Goal: Book appointment/travel/reservation

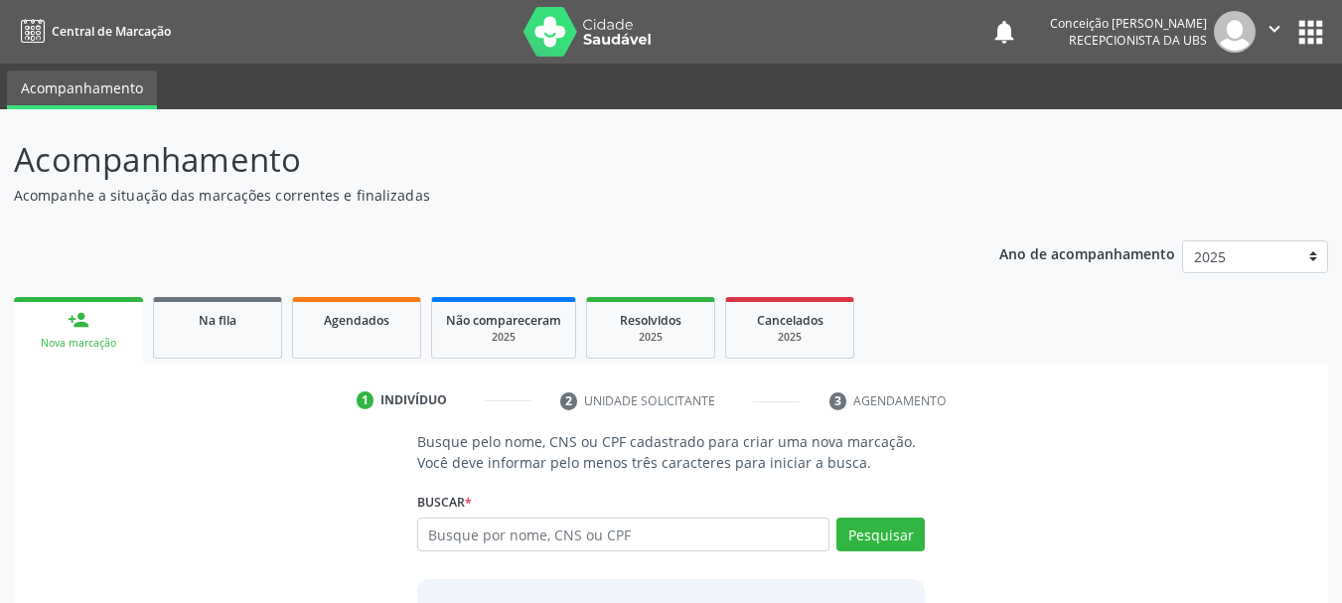
click at [479, 532] on input "text" at bounding box center [623, 535] width 413 height 34
type input "c"
type input "[PERSON_NAME]"
click at [879, 520] on button "Pesquisar" at bounding box center [880, 535] width 88 height 34
click at [887, 538] on button "Pesquisar" at bounding box center [880, 535] width 88 height 34
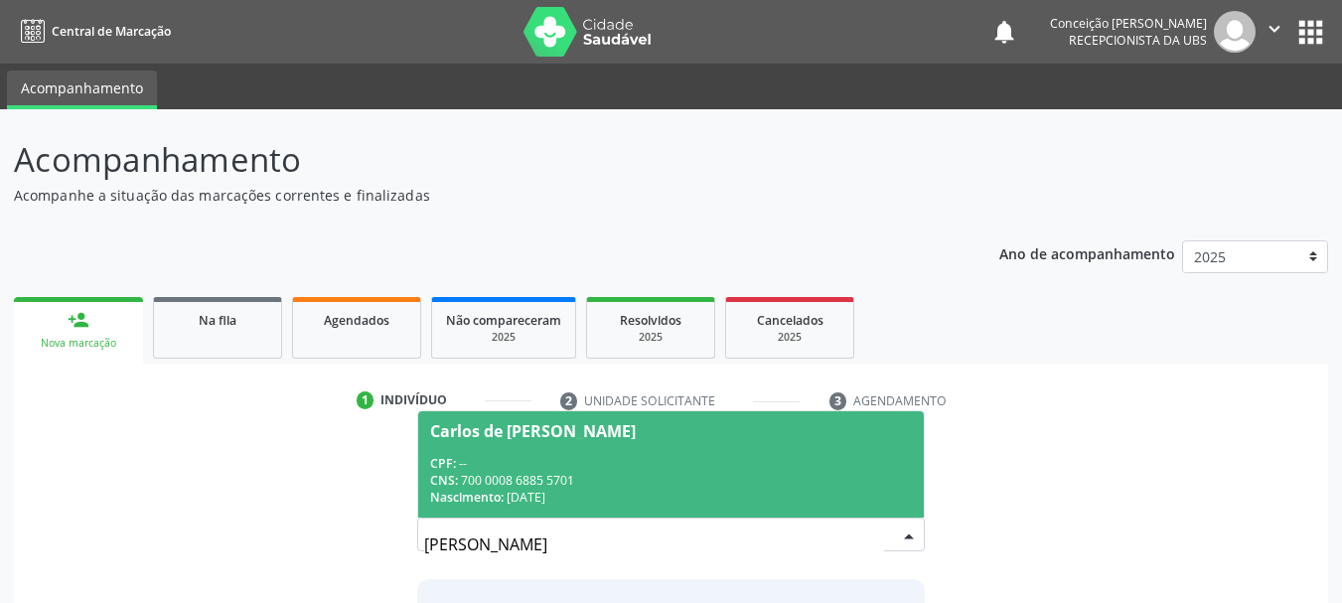
click at [593, 470] on div "CPF: --" at bounding box center [671, 463] width 483 height 17
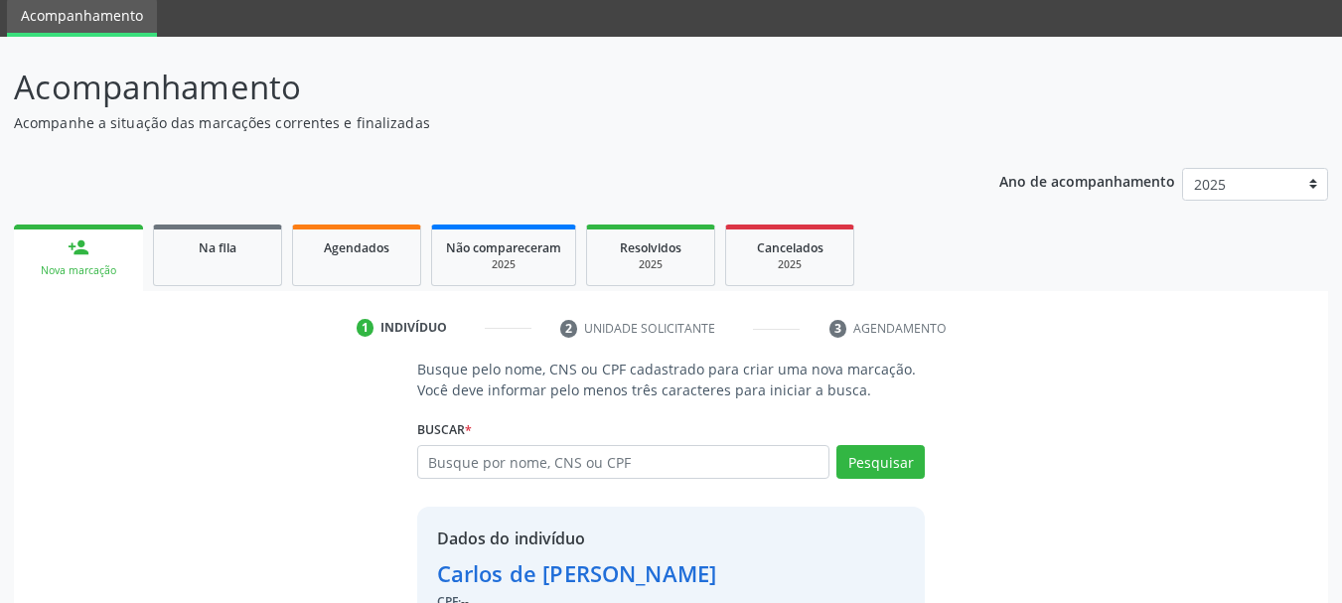
scroll to position [194, 0]
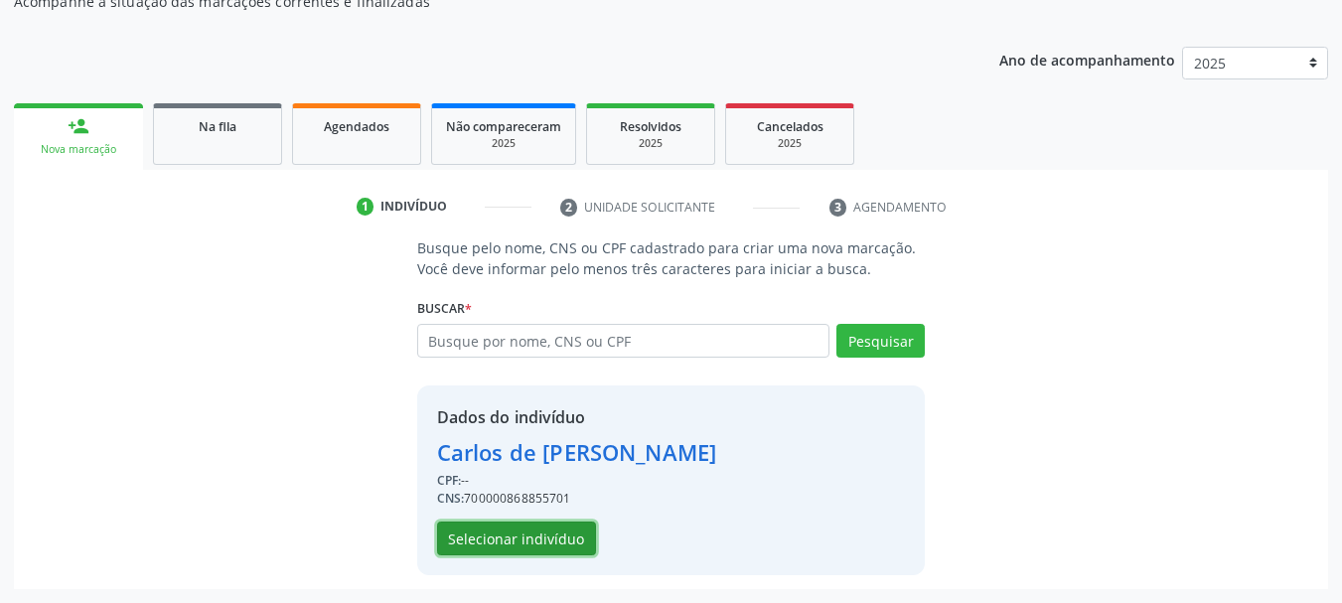
click at [570, 537] on button "Selecionar indivíduo" at bounding box center [516, 539] width 159 height 34
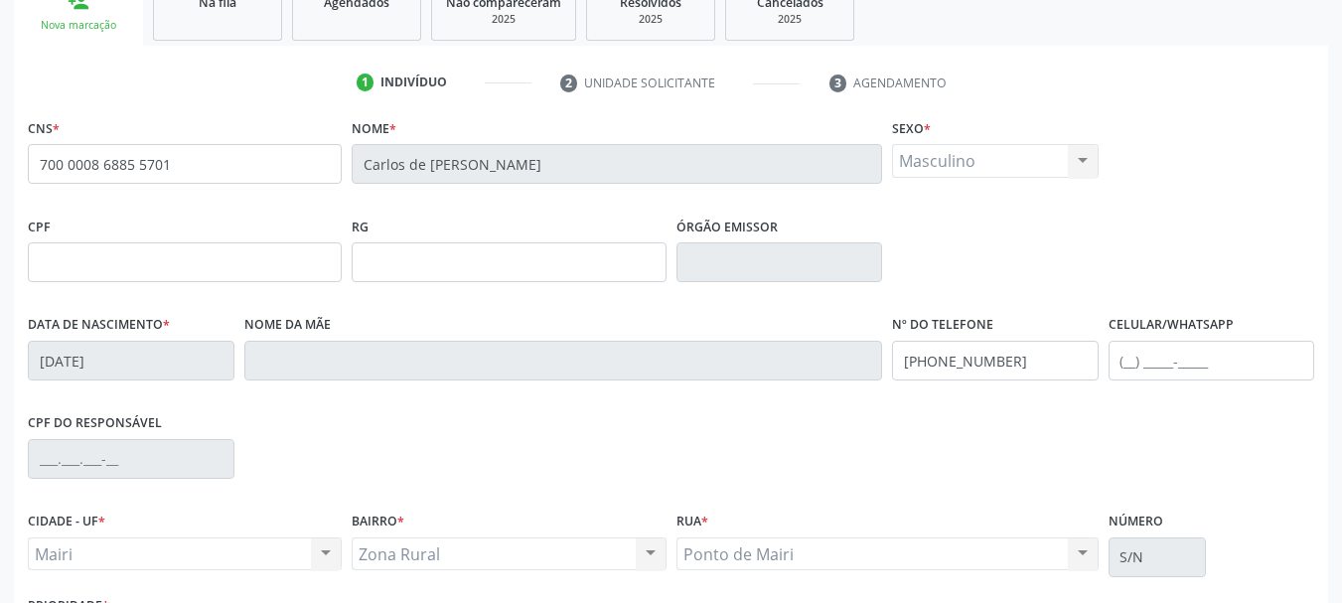
scroll to position [474, 0]
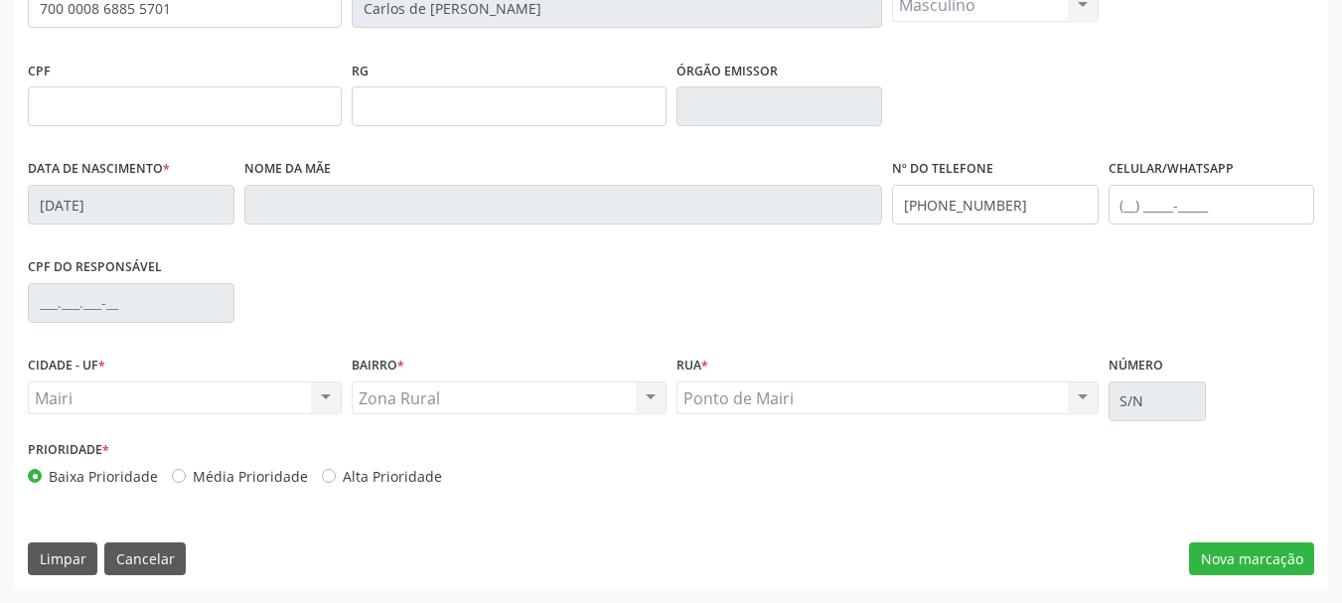
click at [343, 471] on label "Alta Prioridade" at bounding box center [392, 476] width 99 height 21
click at [325, 471] on input "Alta Prioridade" at bounding box center [329, 475] width 14 height 18
radio input "true"
click at [1284, 571] on button "Nova marcação" at bounding box center [1251, 559] width 125 height 34
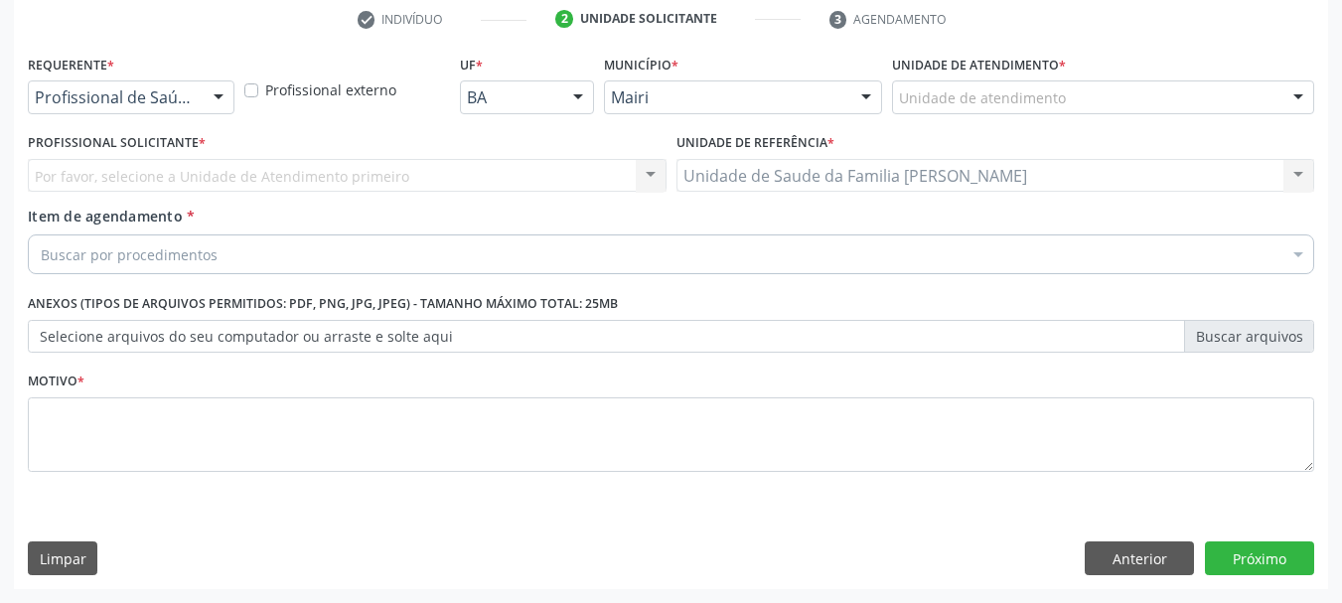
scroll to position [381, 0]
click at [1287, 92] on div at bounding box center [1299, 98] width 30 height 34
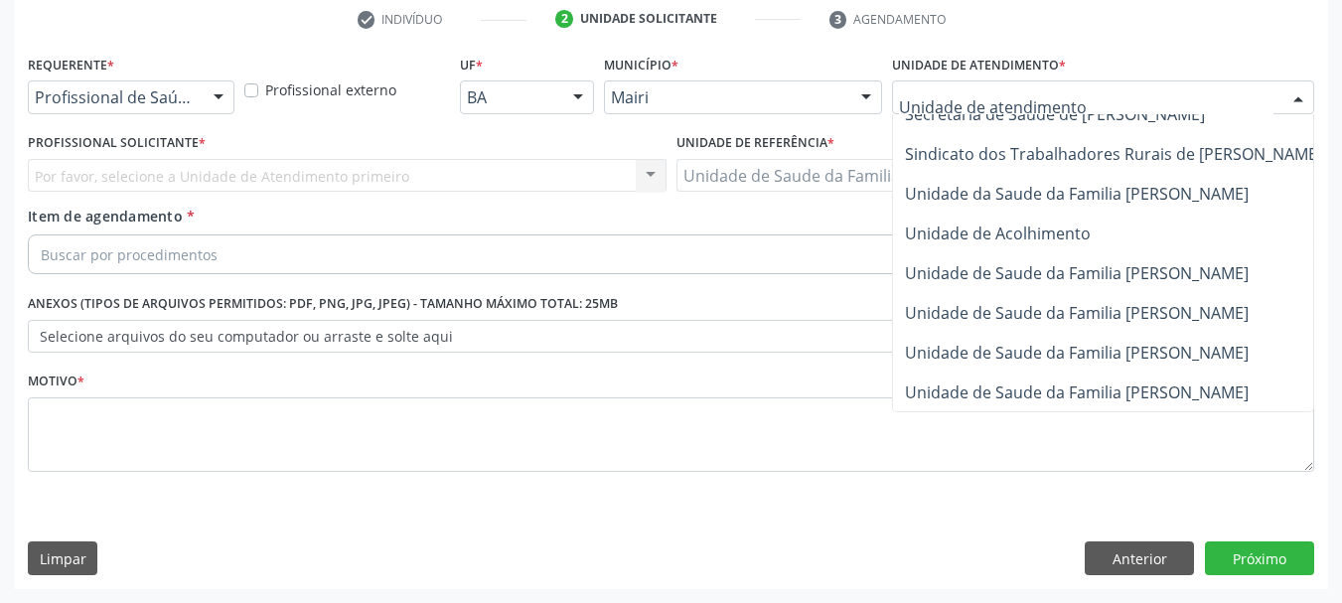
scroll to position [1506, 0]
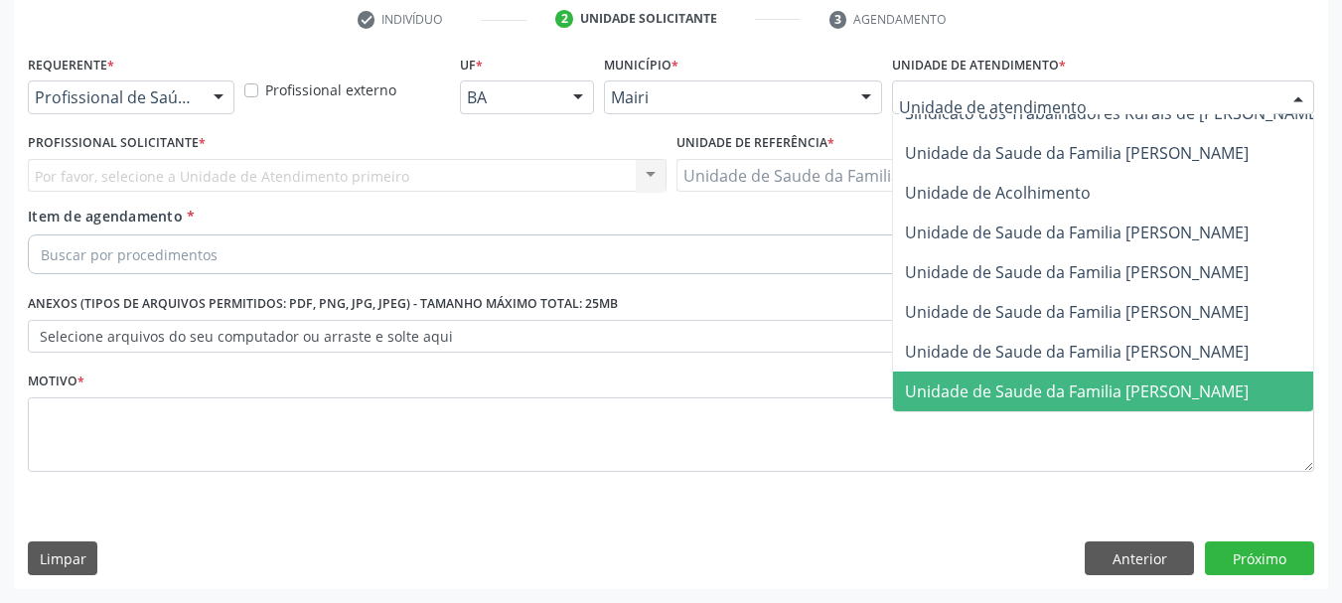
click at [1067, 384] on span "Unidade de Saude da Familia [PERSON_NAME]" at bounding box center [1077, 391] width 344 height 22
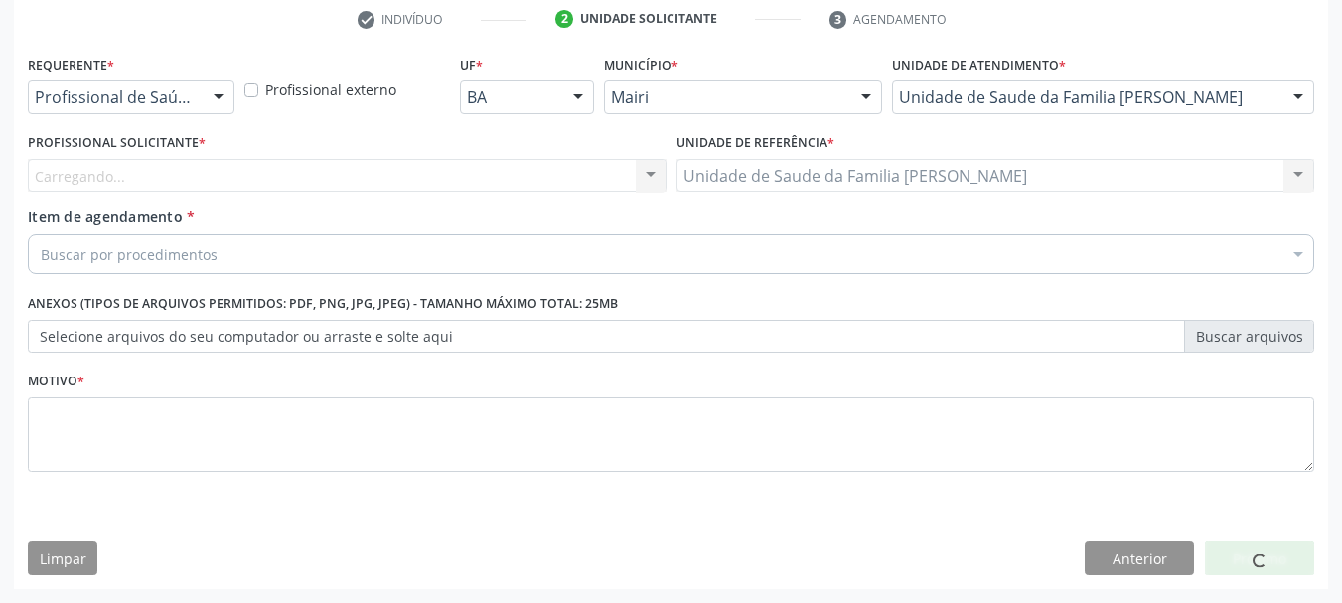
click at [652, 170] on div "Carregando... Nenhum resultado encontrado para: " " Não há nenhuma opção para s…" at bounding box center [347, 176] width 639 height 34
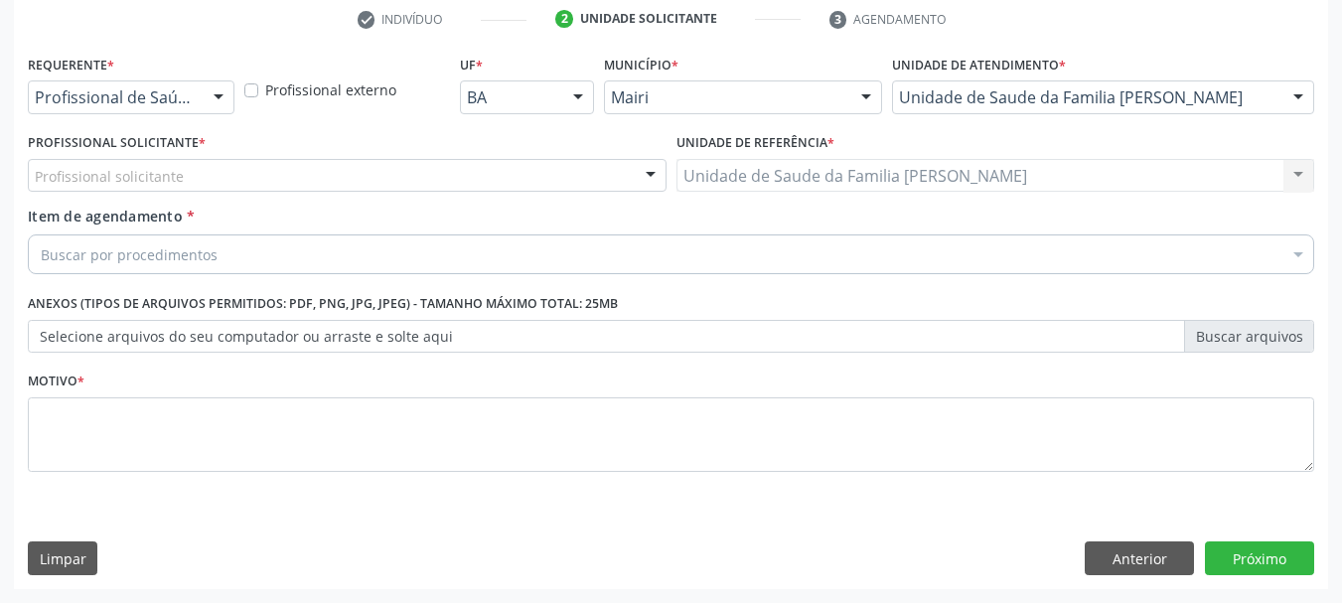
click at [652, 170] on div at bounding box center [651, 177] width 30 height 34
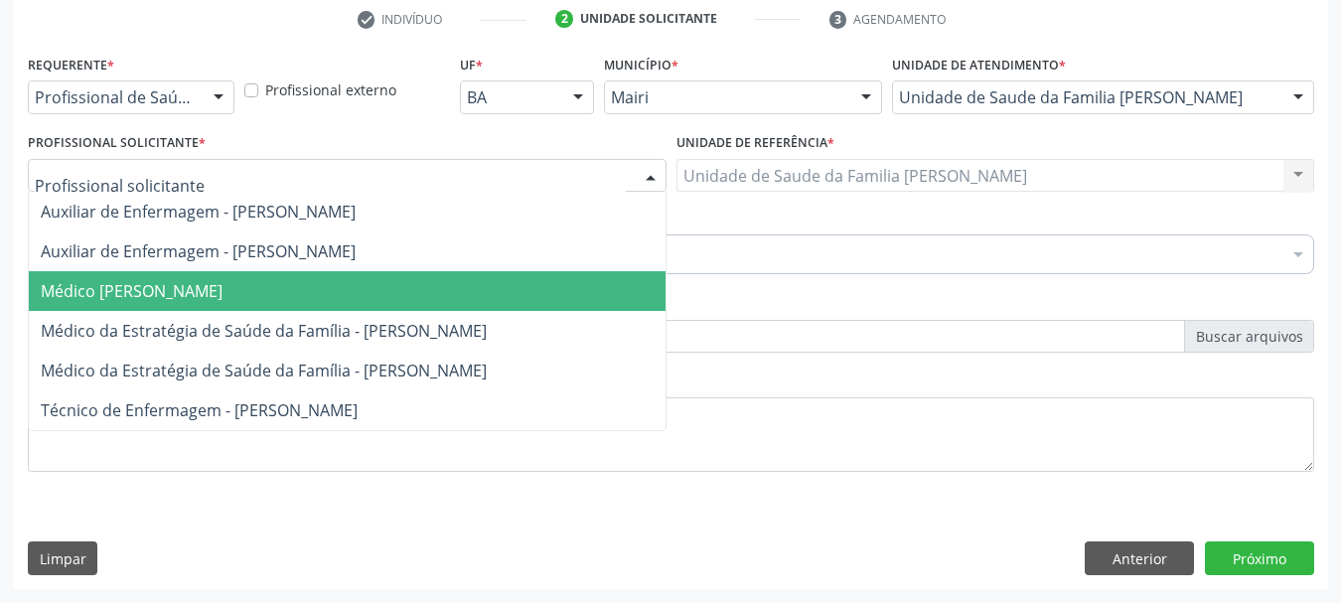
click at [609, 289] on span "Médico [PERSON_NAME]" at bounding box center [347, 291] width 637 height 40
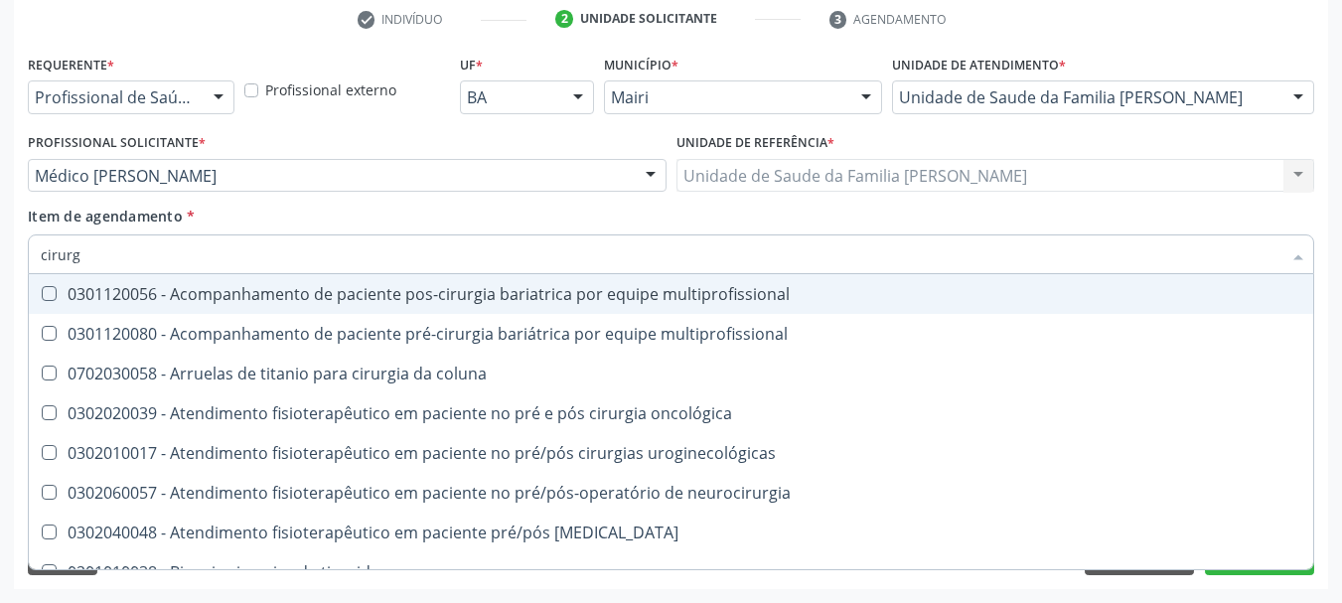
type input "cirurgi"
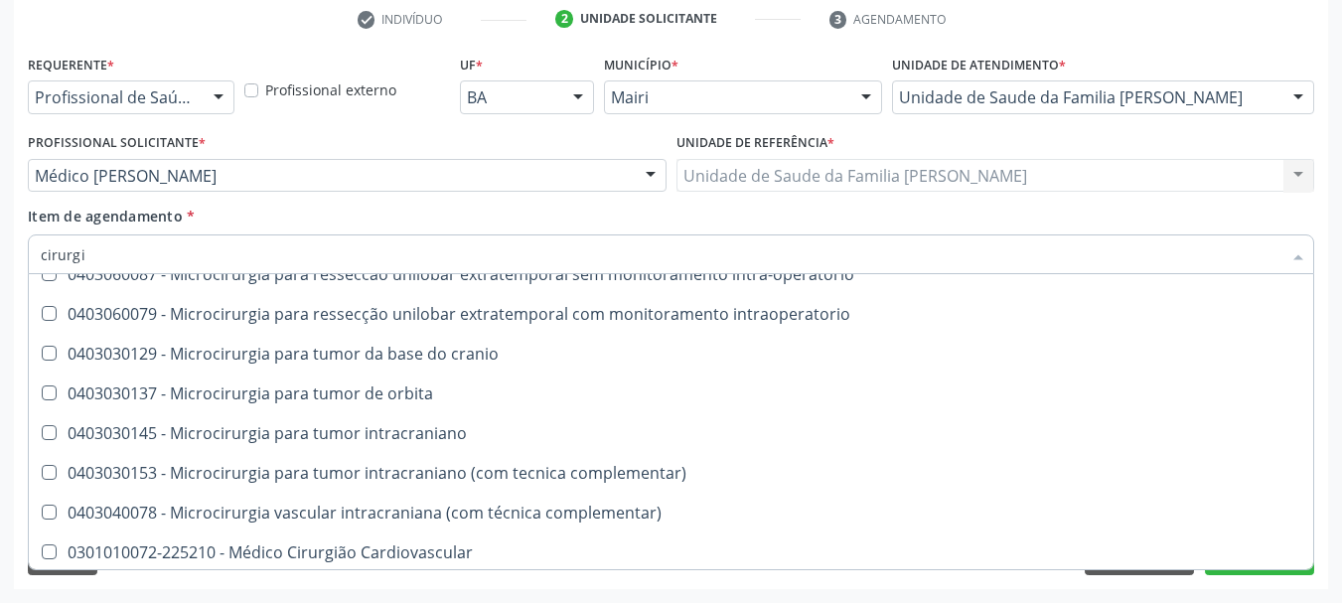
scroll to position [3179, 0]
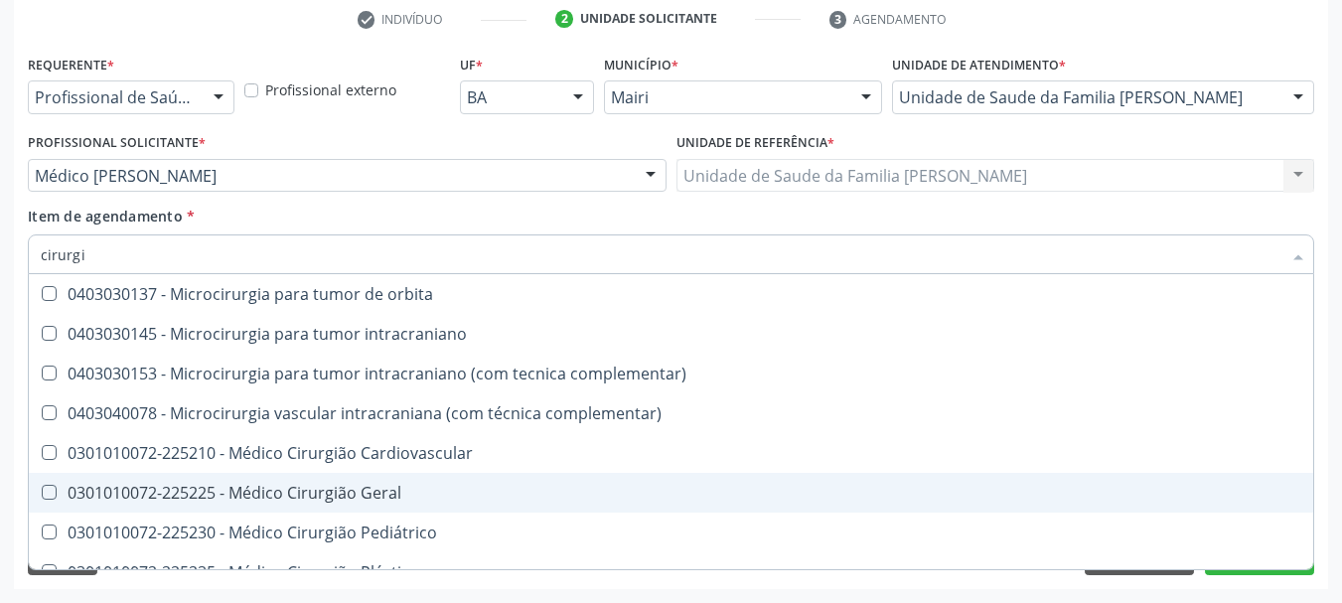
click at [384, 485] on div "0301010072-225225 - Médico Cirurgião Geral" at bounding box center [671, 493] width 1261 height 16
checkbox Geral "true"
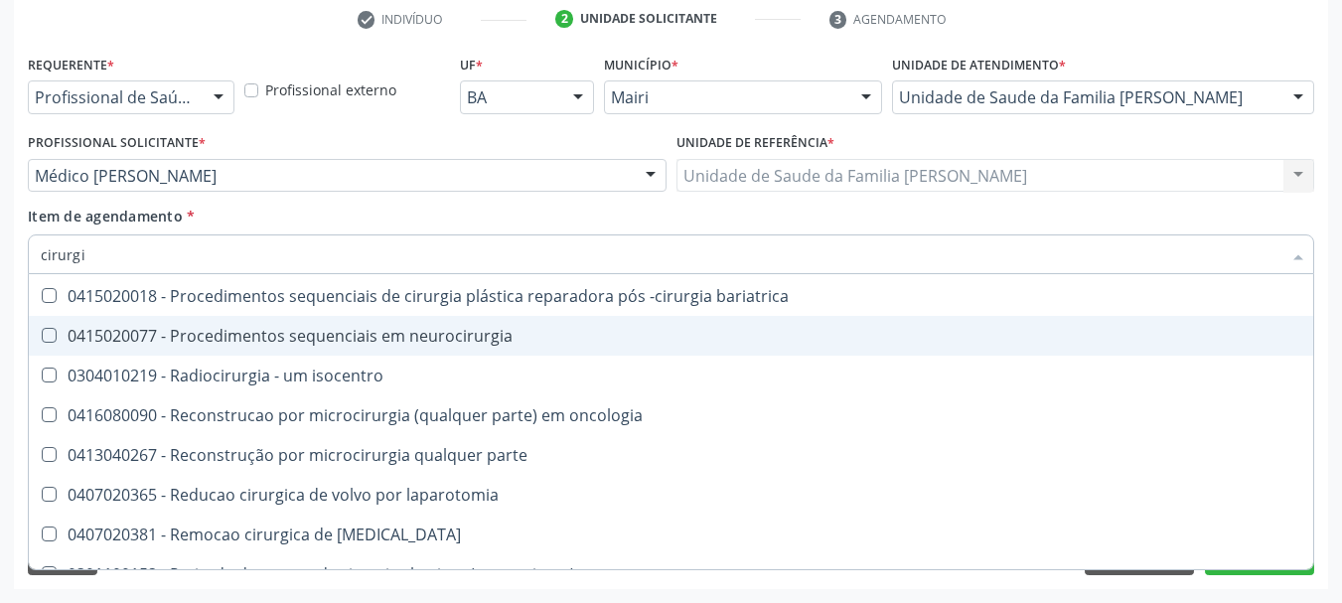
scroll to position [3775, 0]
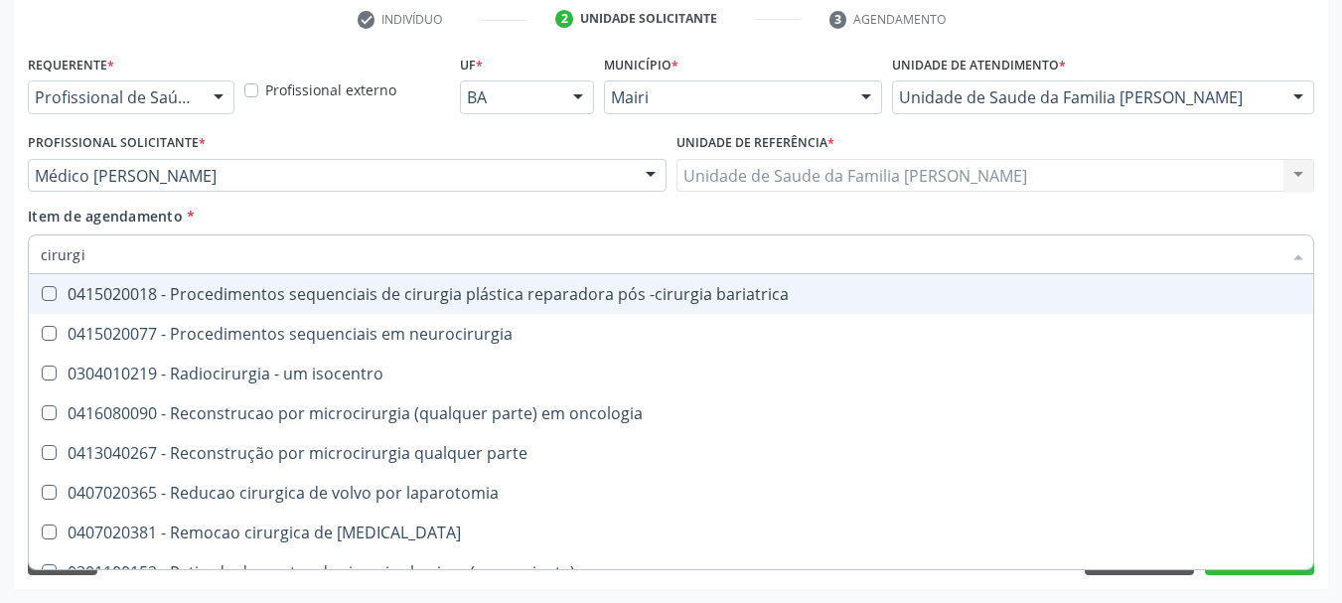
click at [483, 250] on input "cirurgi" at bounding box center [661, 254] width 1241 height 40
type input "cirurg"
checkbox Geral "false"
checkbox Pediátrico "true"
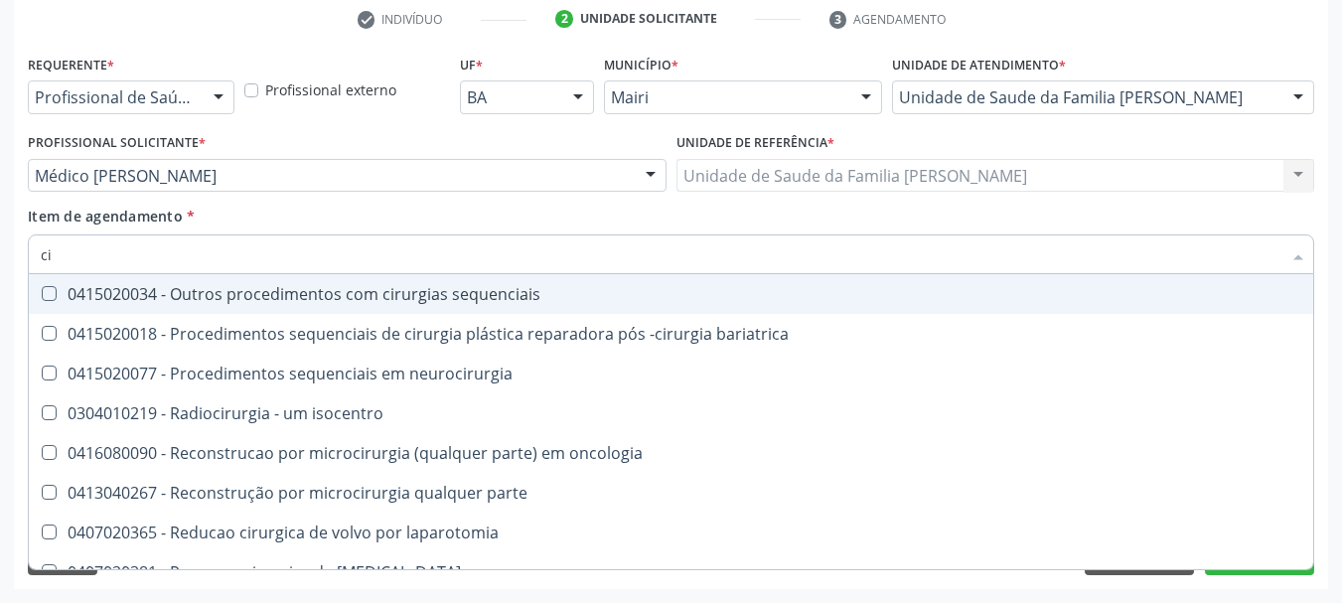
type input "c"
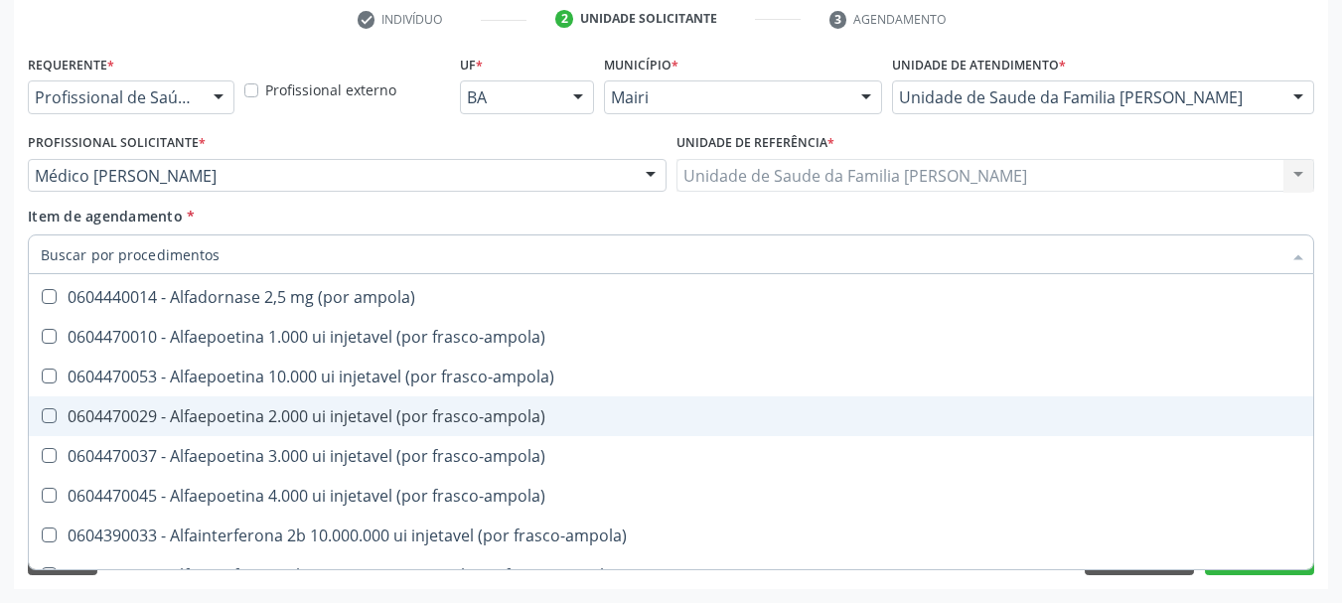
checkbox ml\) "false"
checkbox preenchida\) "false"
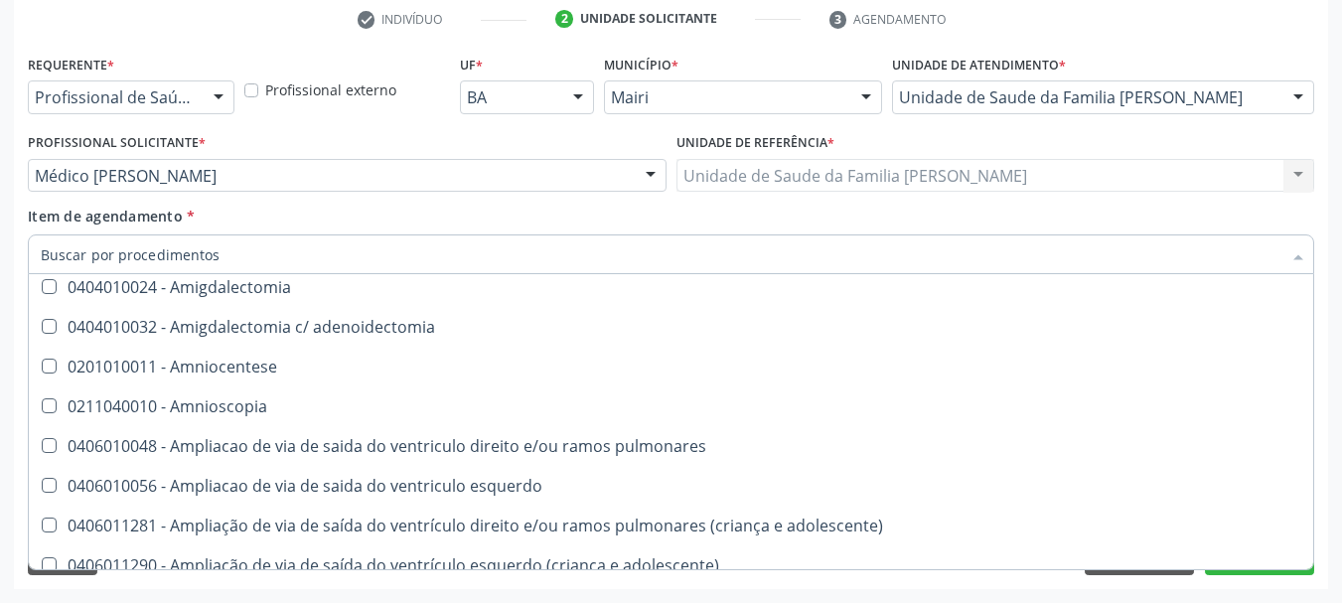
scroll to position [5050, 0]
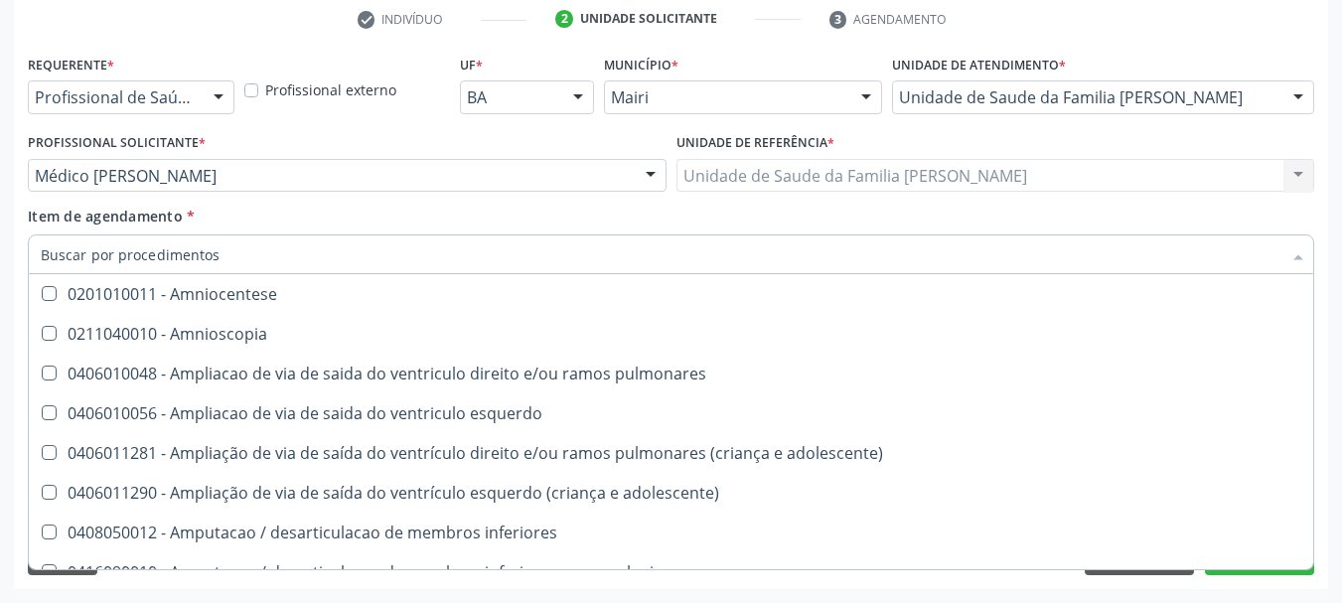
click at [1340, 249] on div "Acompanhamento Acompanhe a situação das marcações correntes e finalizadas Relat…" at bounding box center [671, 165] width 1342 height 875
checkbox ampola\)\ "true"
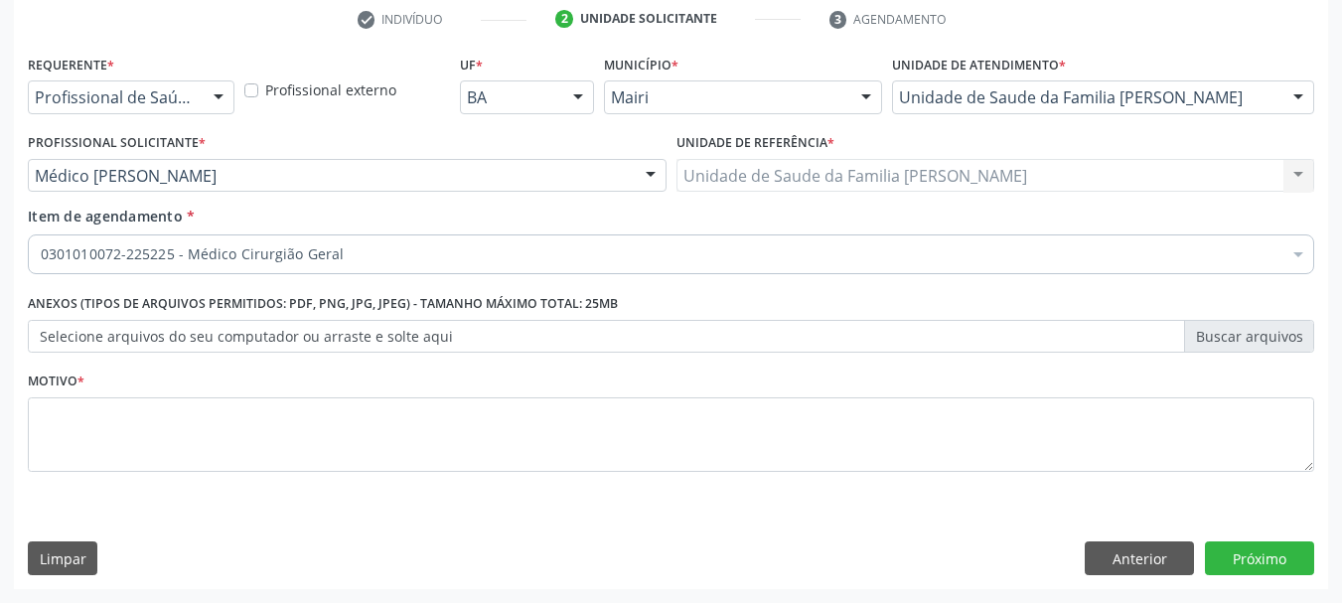
scroll to position [0, 0]
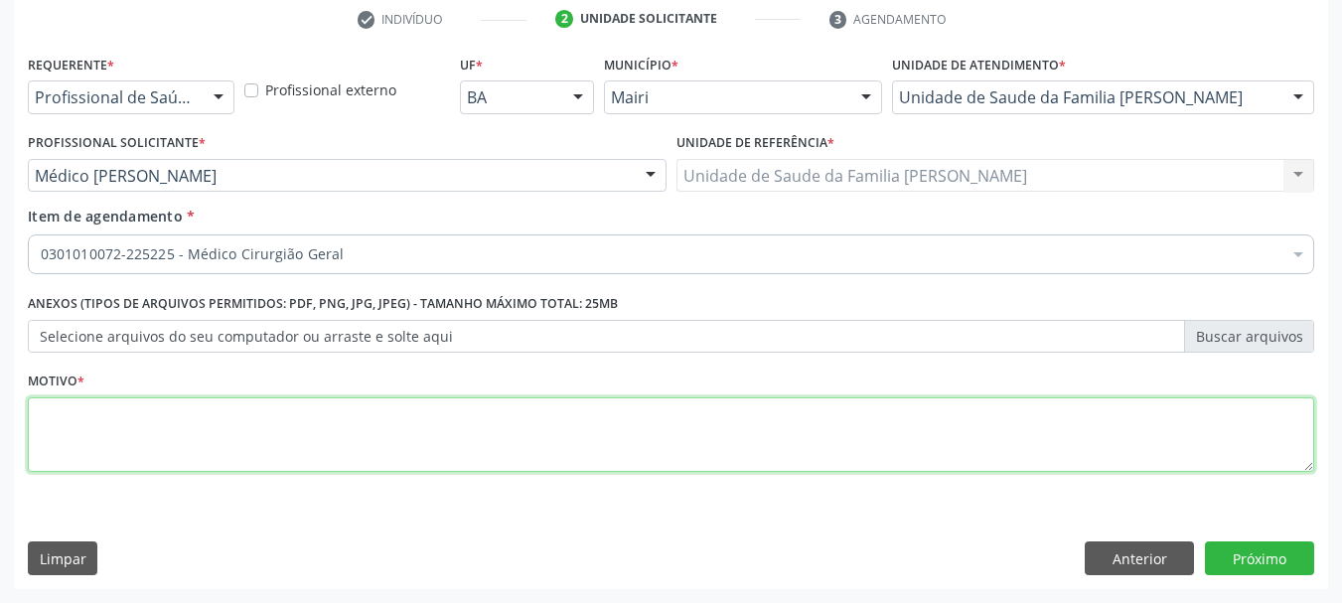
click at [451, 465] on textarea at bounding box center [671, 435] width 1287 height 76
type textarea "a"
type textarea "[MEDICAL_DATA] inguinal a avaliação"
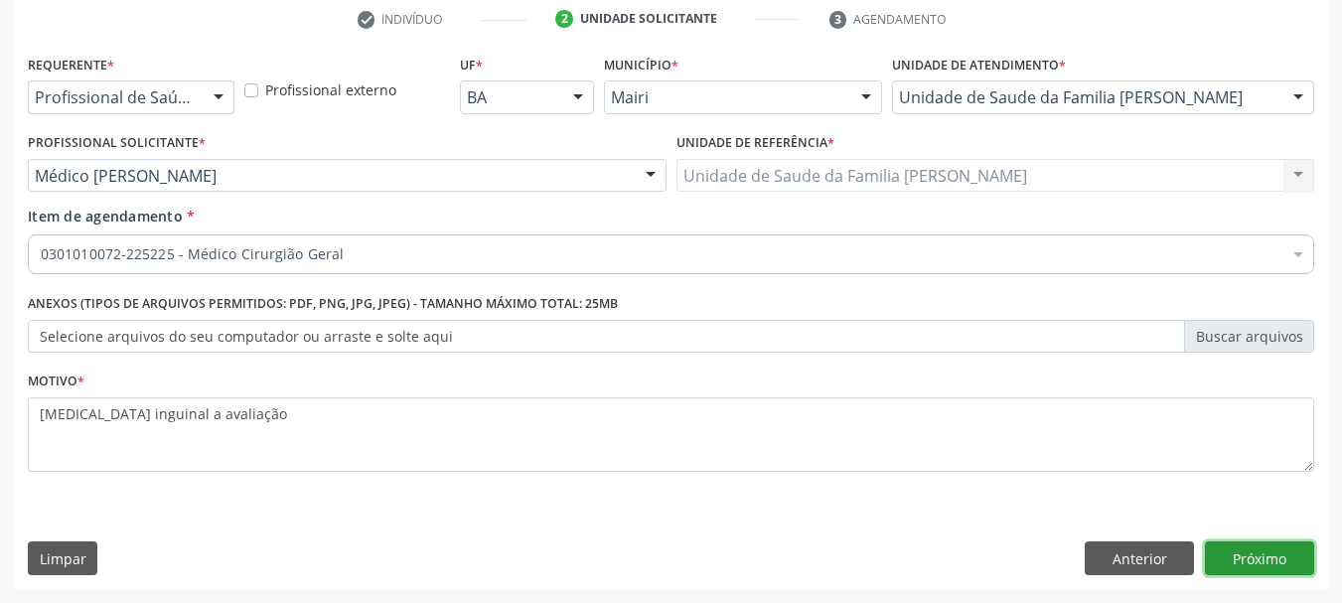
click at [1248, 551] on button "Próximo" at bounding box center [1259, 558] width 109 height 34
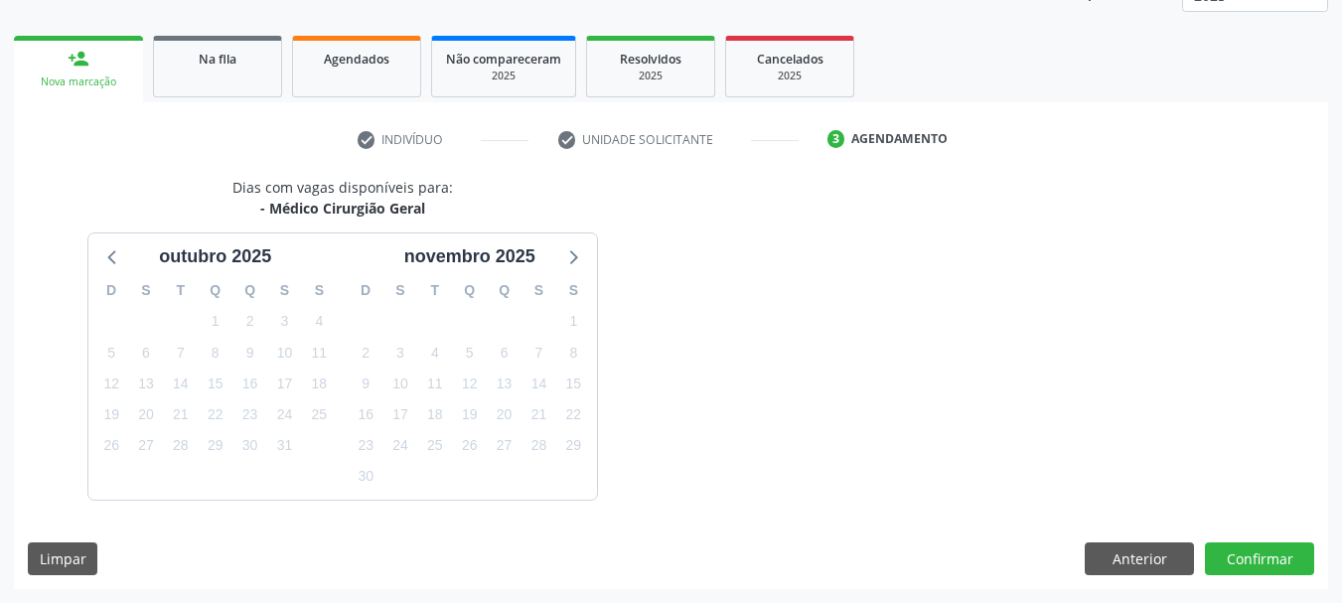
scroll to position [320, 0]
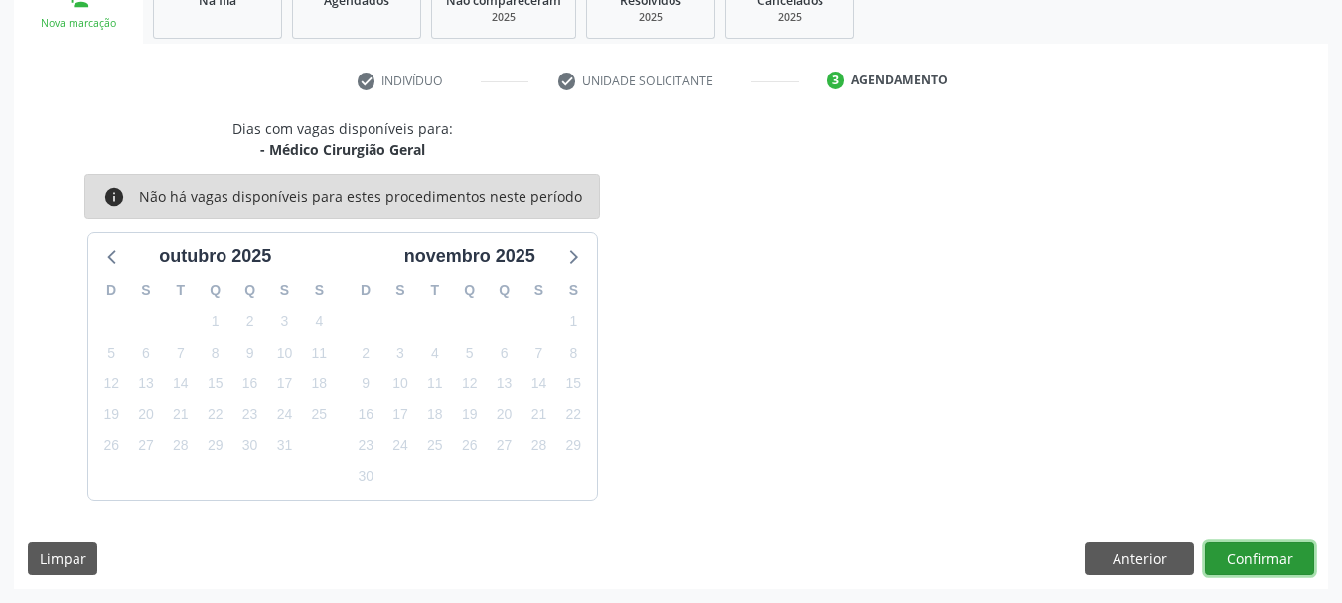
click at [1227, 555] on button "Confirmar" at bounding box center [1259, 559] width 109 height 34
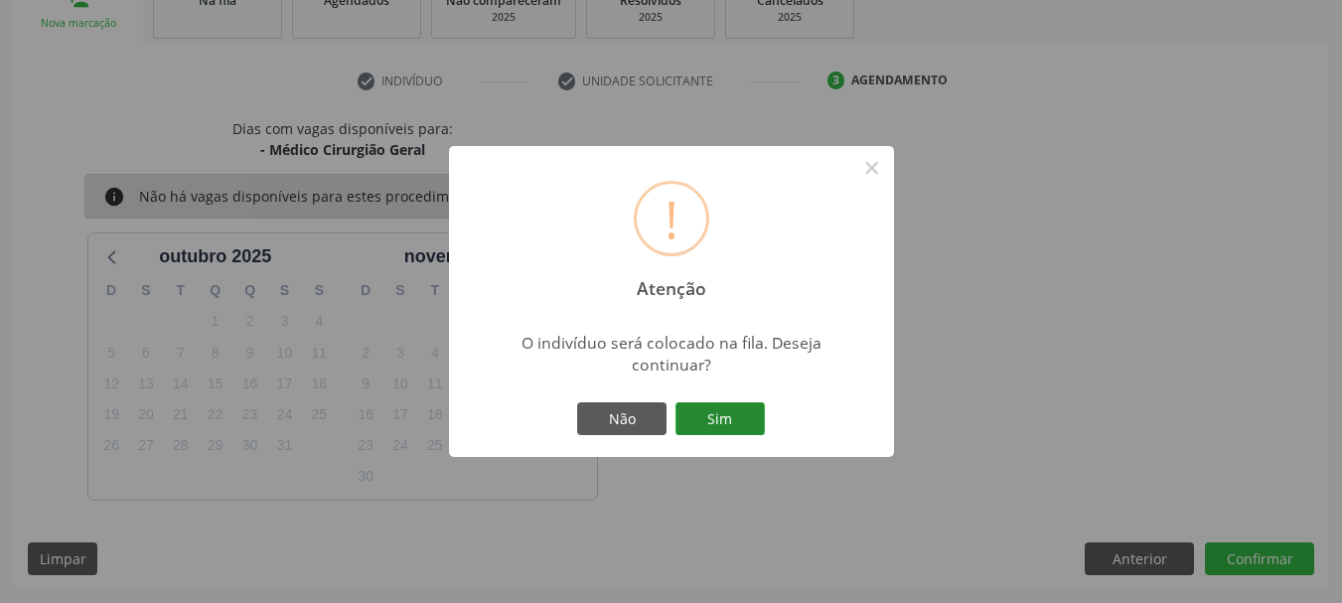
click at [697, 408] on button "Sim" at bounding box center [720, 419] width 89 height 34
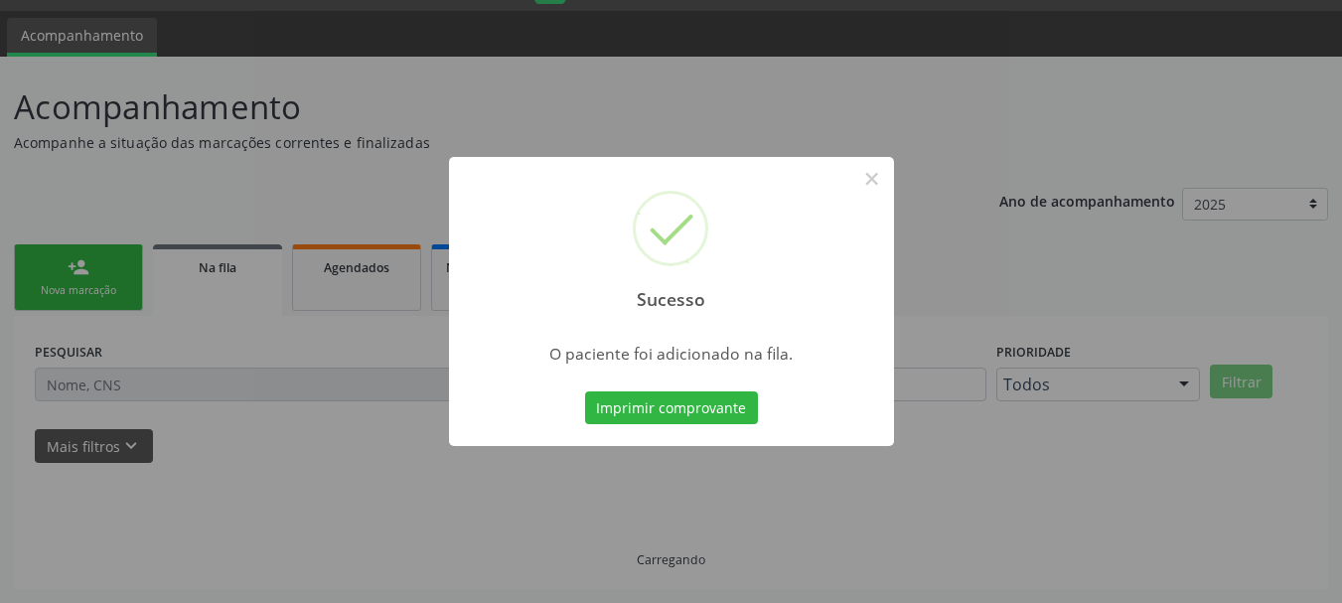
scroll to position [53, 0]
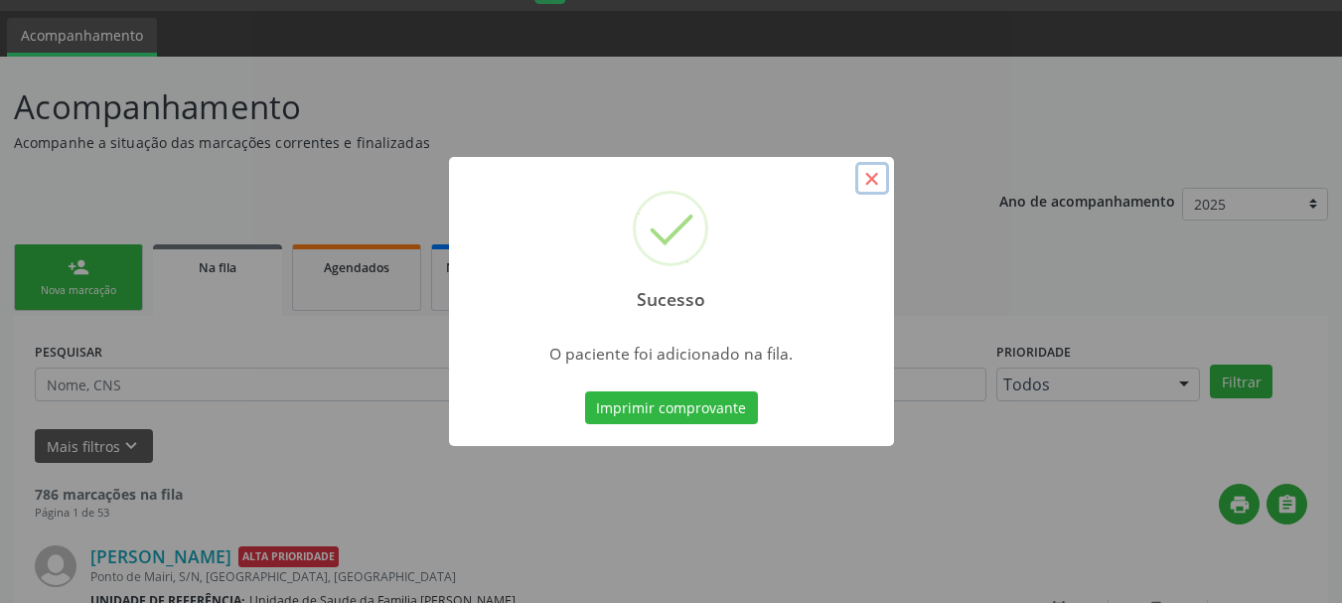
click at [871, 182] on button "×" at bounding box center [872, 179] width 34 height 34
